Goal: Check status: Check status

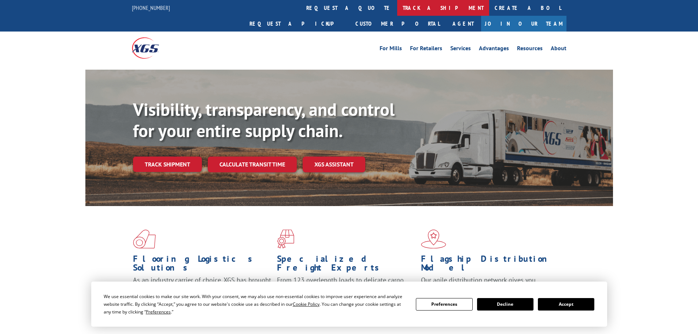
click at [397, 8] on link "track a shipment" at bounding box center [443, 8] width 92 height 16
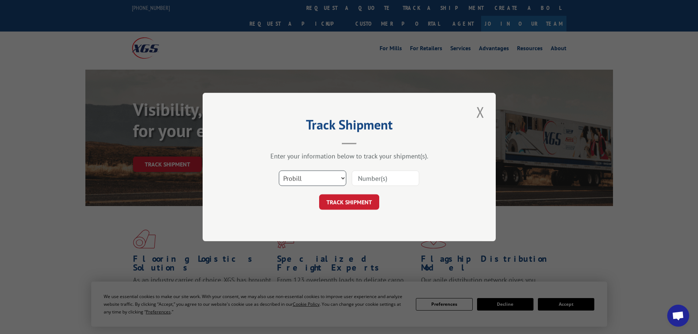
click at [317, 177] on select "Select category... Probill BOL PO" at bounding box center [312, 177] width 67 height 15
select select "bol"
click at [279, 170] on select "Select category... Probill BOL PO" at bounding box center [312, 177] width 67 height 15
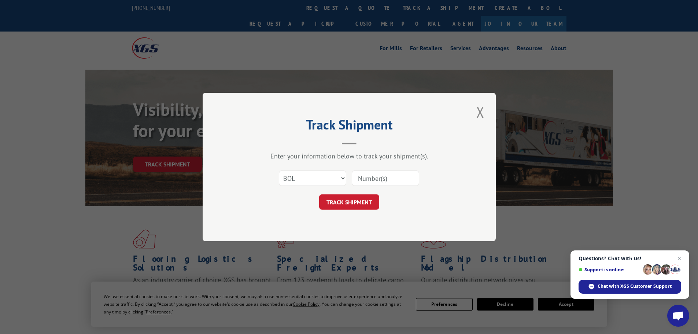
paste input "4844027"
type input "4844027"
click at [352, 201] on button "TRACK SHIPMENT" at bounding box center [349, 201] width 60 height 15
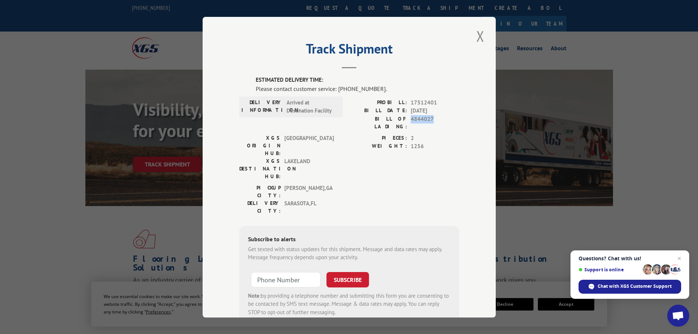
drag, startPoint x: 429, startPoint y: 119, endPoint x: 409, endPoint y: 119, distance: 20.5
click at [411, 119] on span "4844027" at bounding box center [435, 122] width 48 height 15
copy span "4844027"
click at [476, 39] on button "Close modal" at bounding box center [480, 36] width 12 height 20
